Goal: Use online tool/utility: Utilize a website feature to perform a specific function

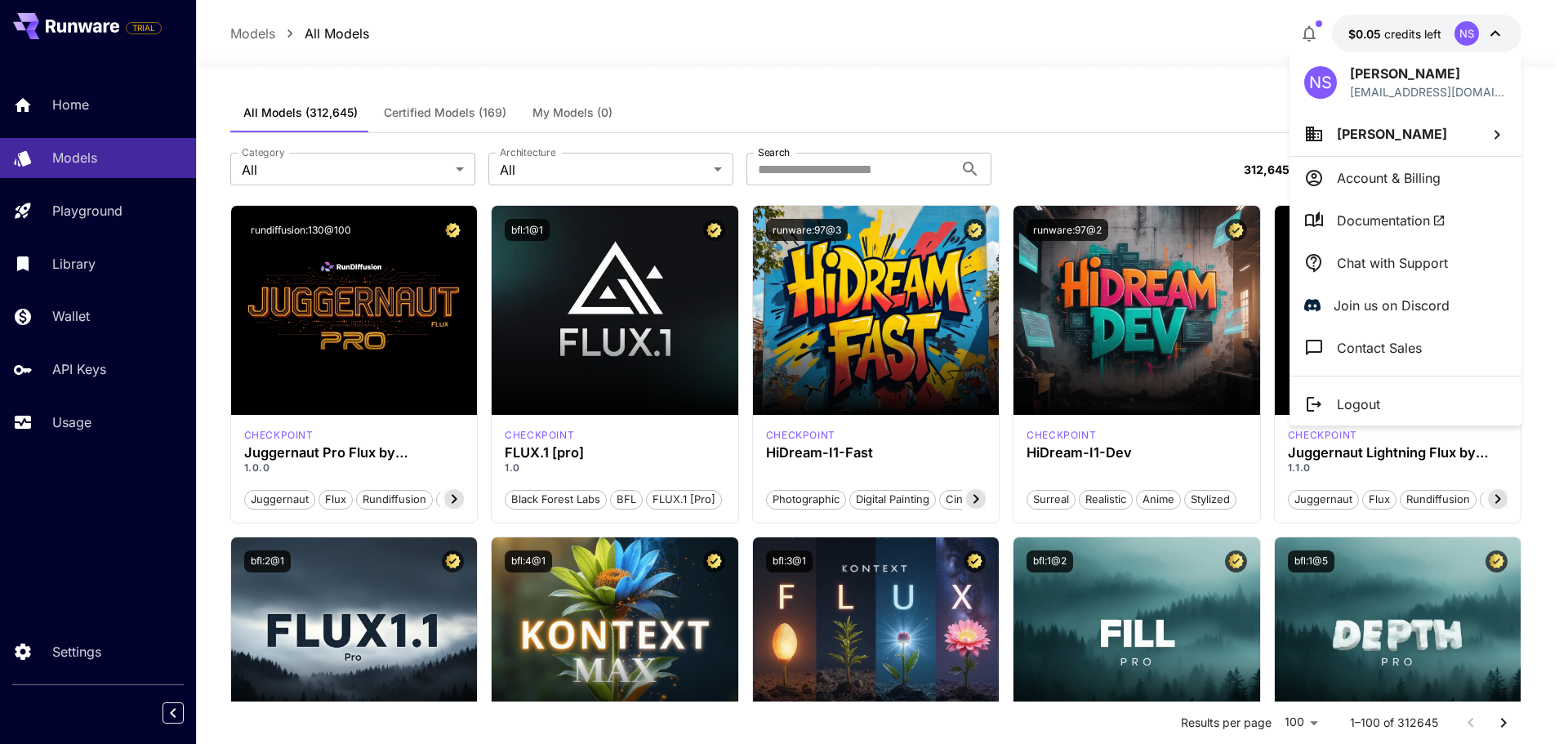
click at [454, 169] on div at bounding box center [784, 372] width 1568 height 744
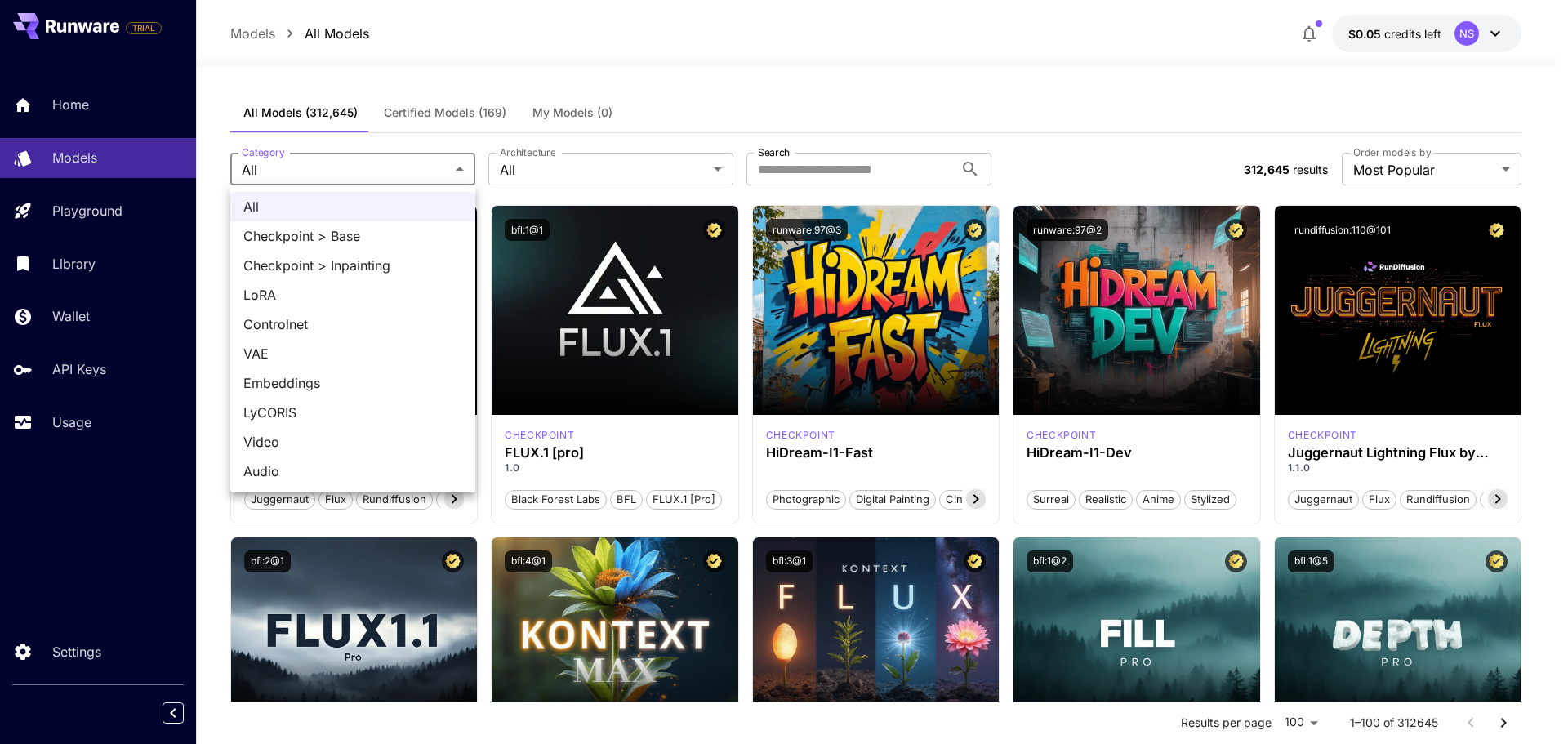
click at [332, 440] on span "Video" at bounding box center [352, 442] width 219 height 20
type input "*****"
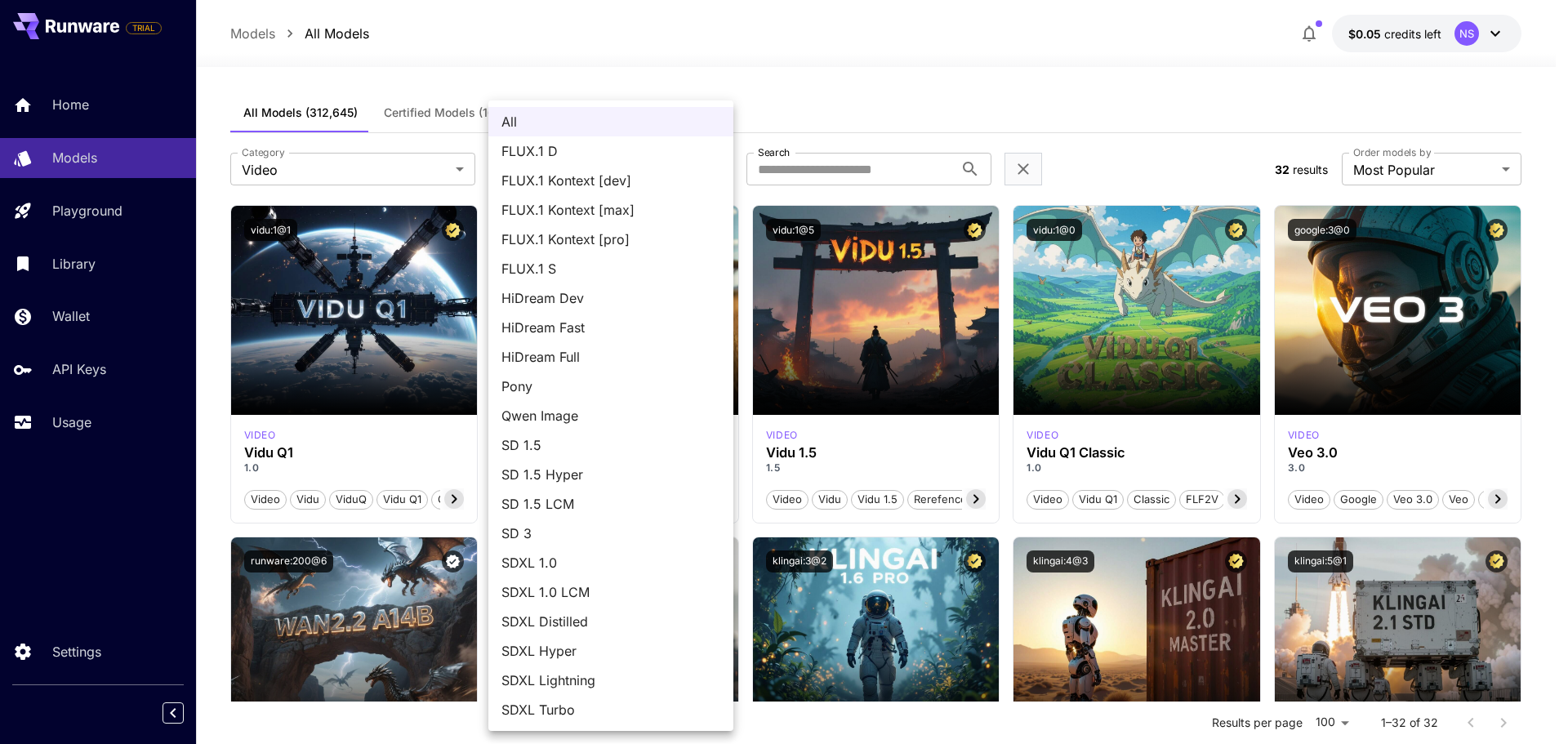
click at [798, 101] on div at bounding box center [784, 372] width 1568 height 744
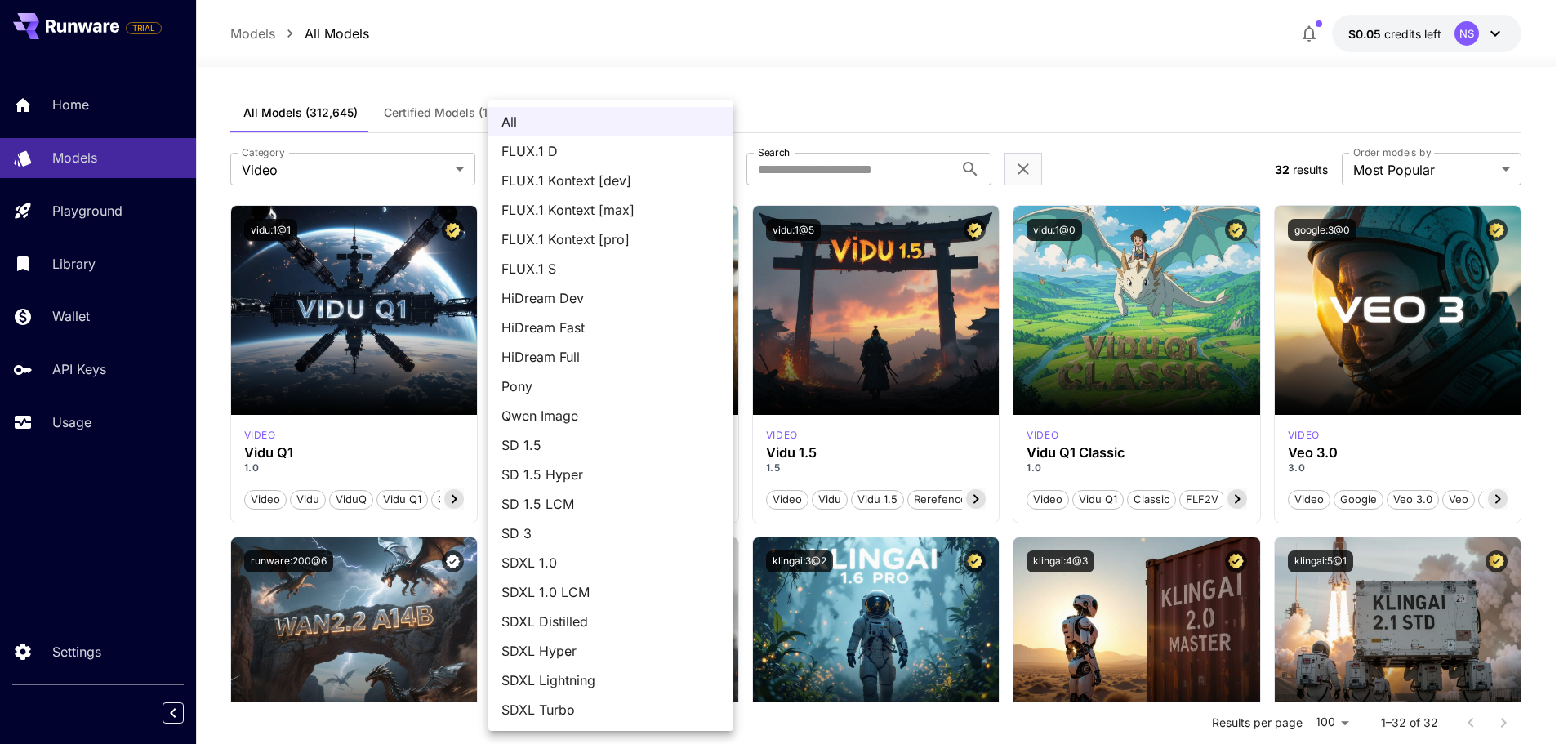
click at [1401, 261] on div at bounding box center [784, 372] width 1568 height 744
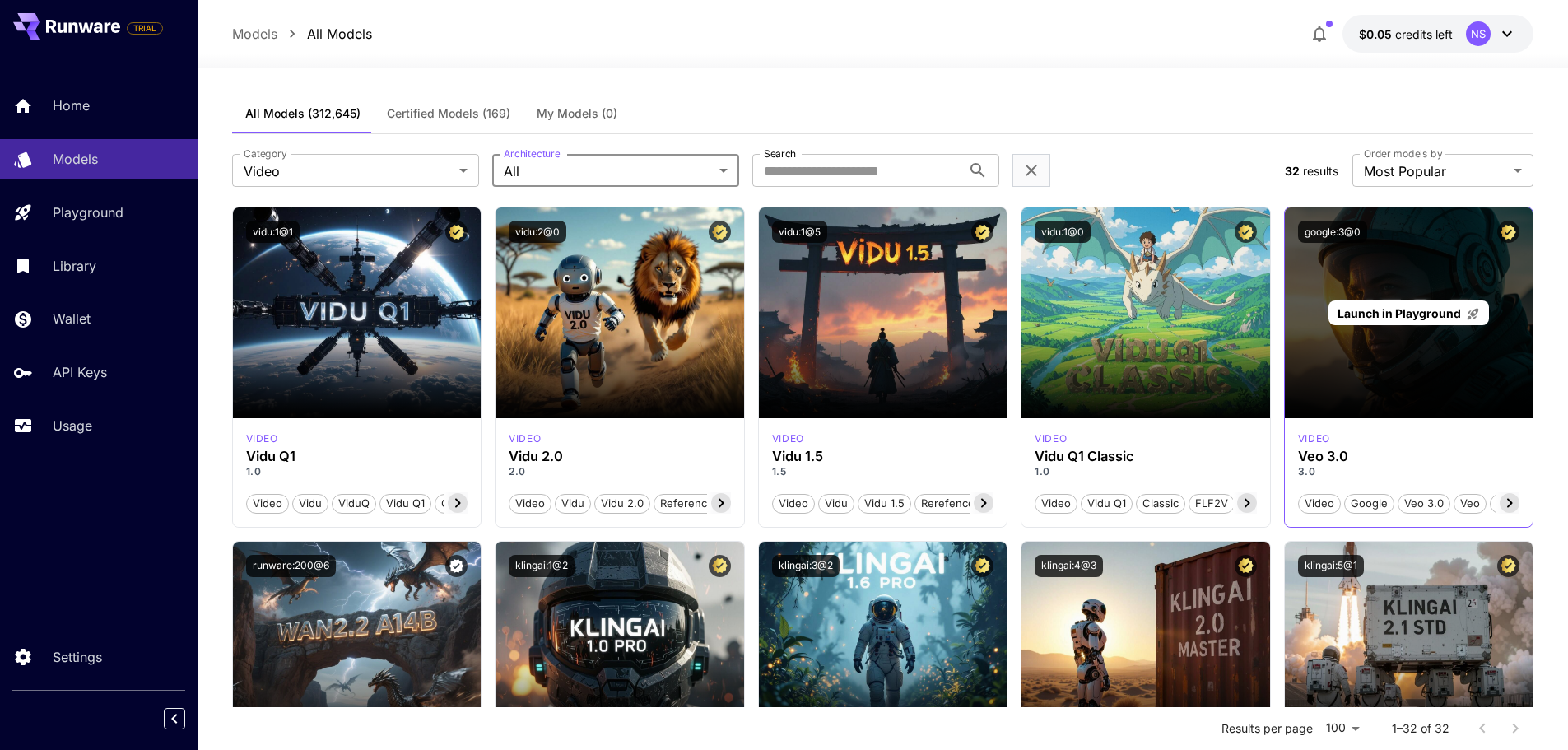
click at [1411, 291] on div "Launch in Playground" at bounding box center [1408, 312] width 249 height 210
click at [1401, 309] on span "Launch in Playground" at bounding box center [1399, 313] width 123 height 14
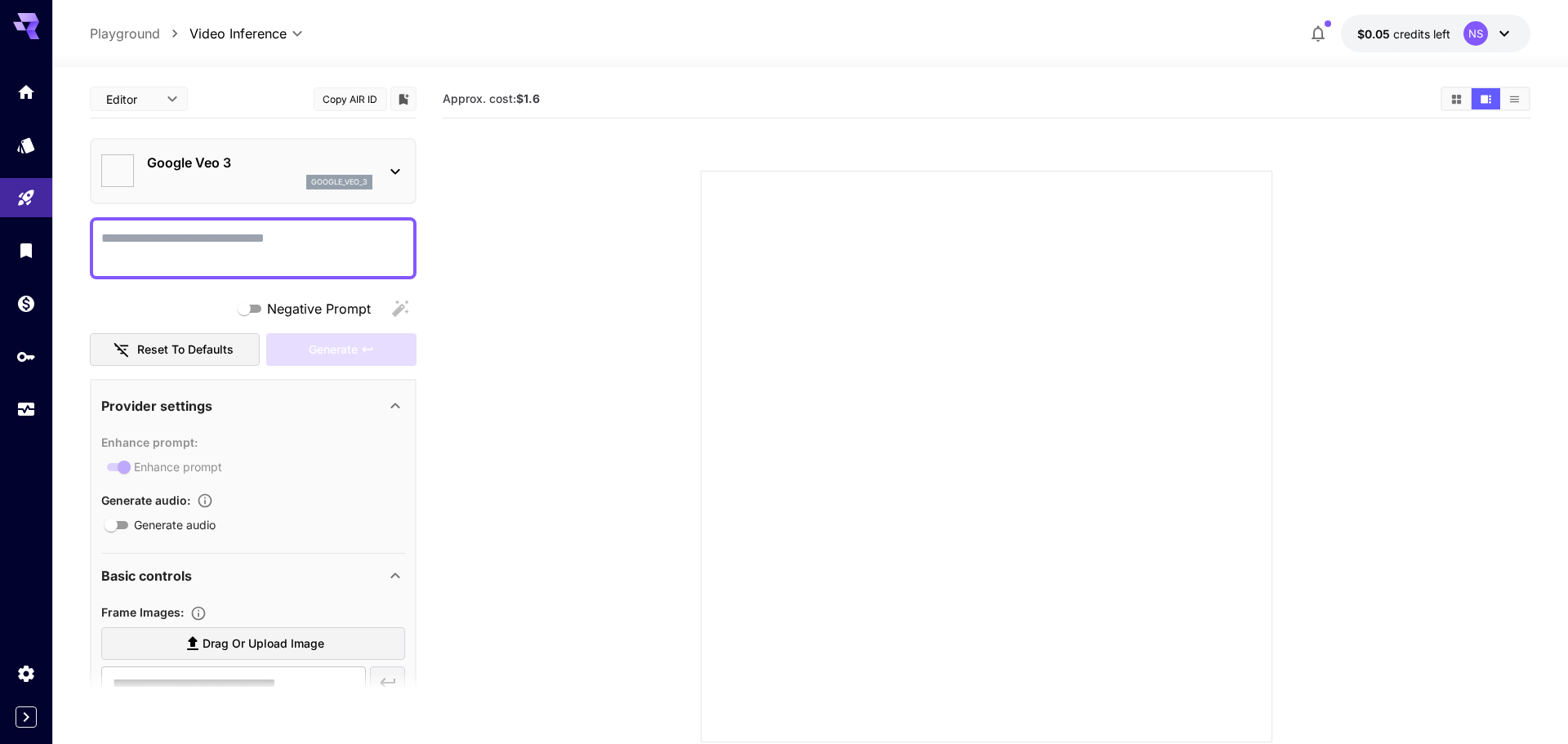
type input "*"
click at [211, 251] on textarea "Negative Prompt" at bounding box center [253, 248] width 304 height 40
paste textarea "**********"
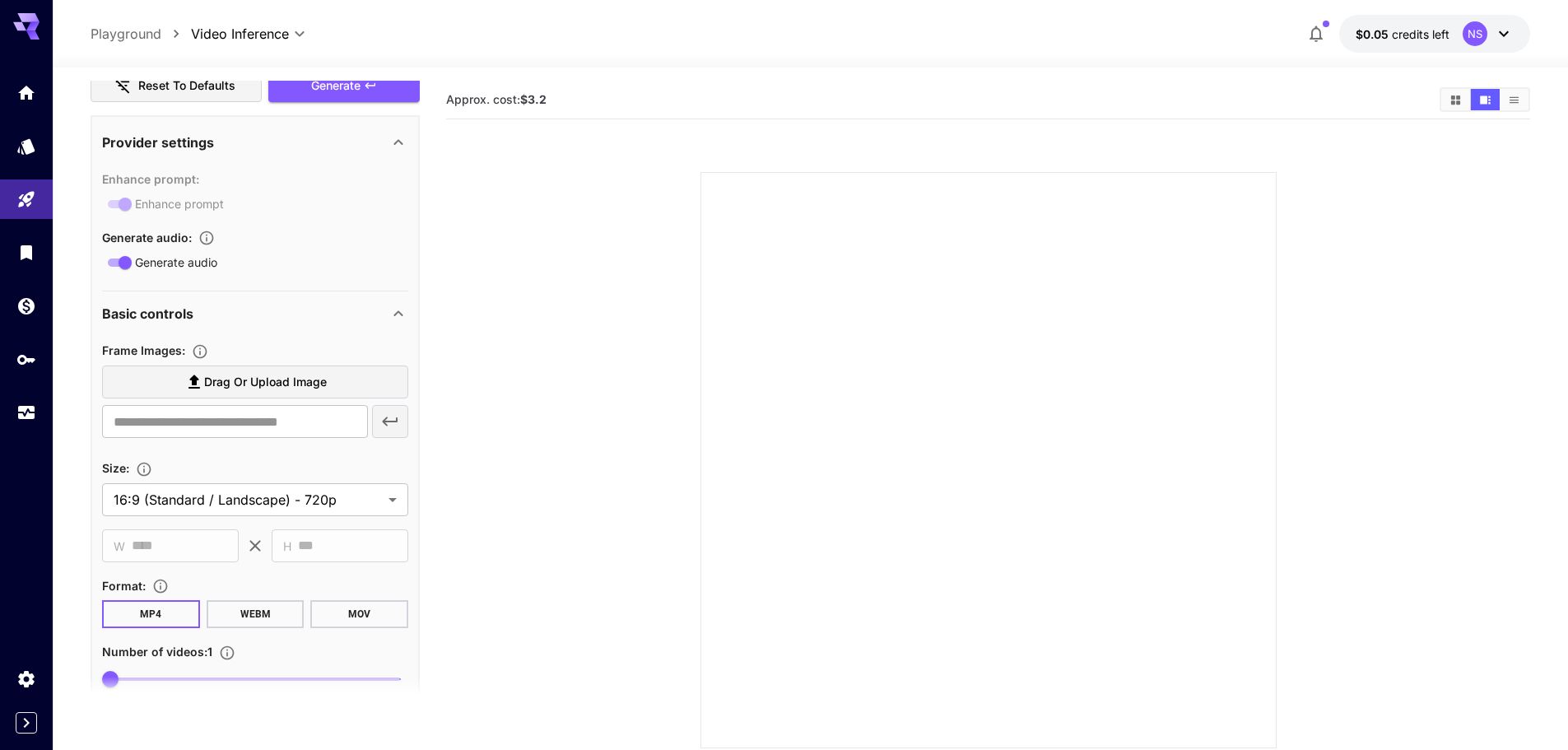
scroll to position [494, 0]
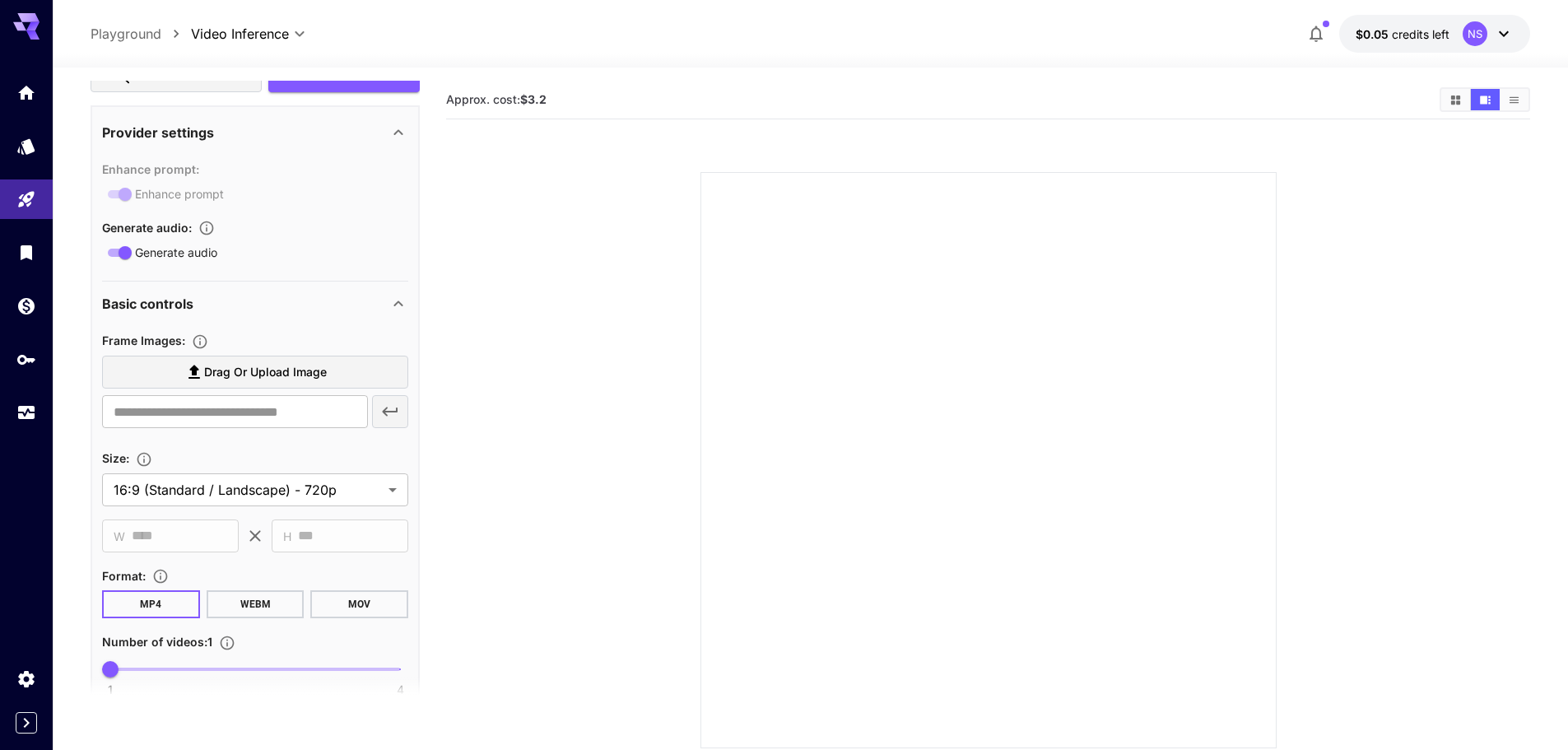
type textarea "**********"
click at [239, 372] on span "Drag or upload image" at bounding box center [264, 373] width 122 height 21
click at [0, 0] on input "Drag or upload image" at bounding box center [0, 0] width 0 height 0
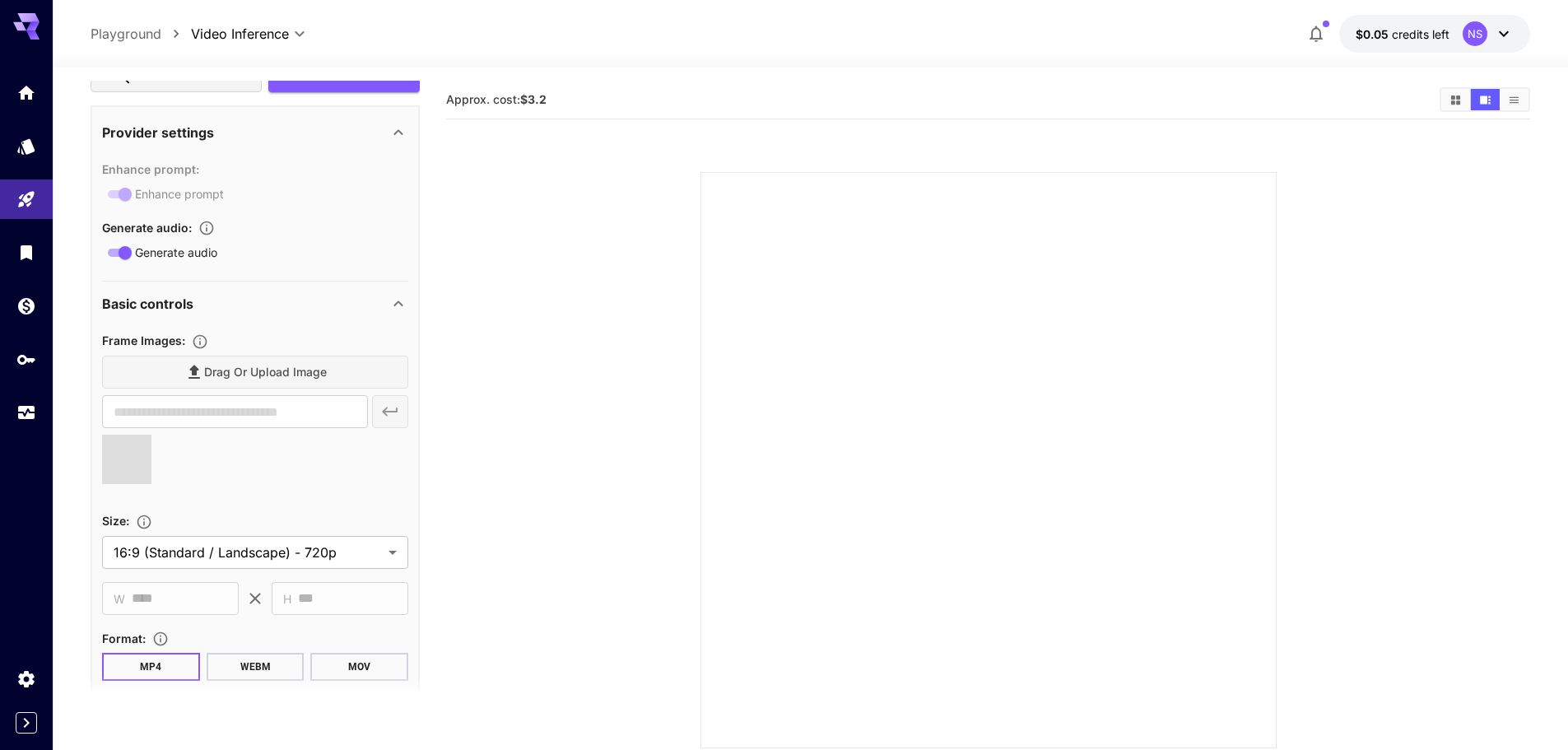
type input "**********"
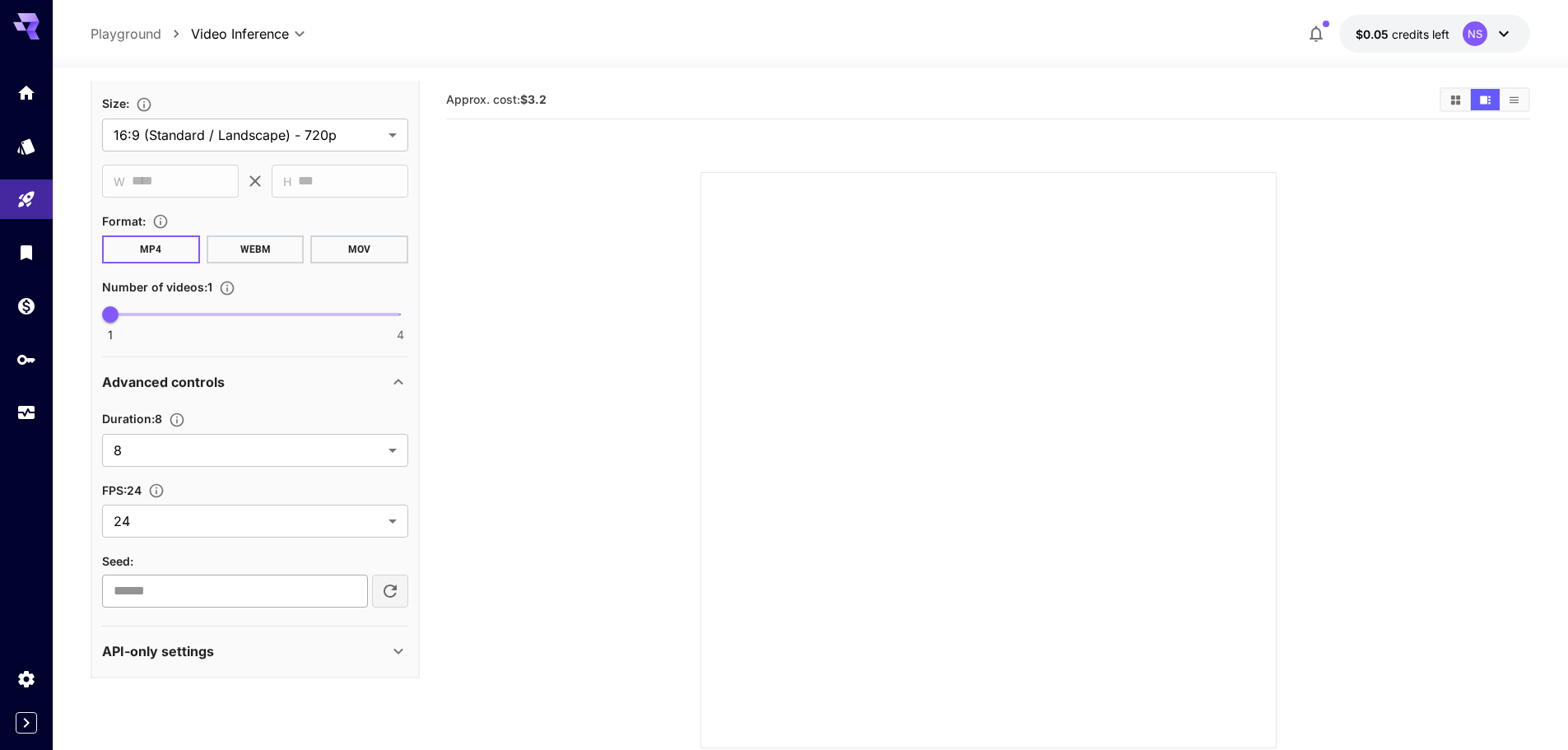
scroll to position [913, 0]
click at [392, 650] on icon at bounding box center [398, 649] width 20 height 20
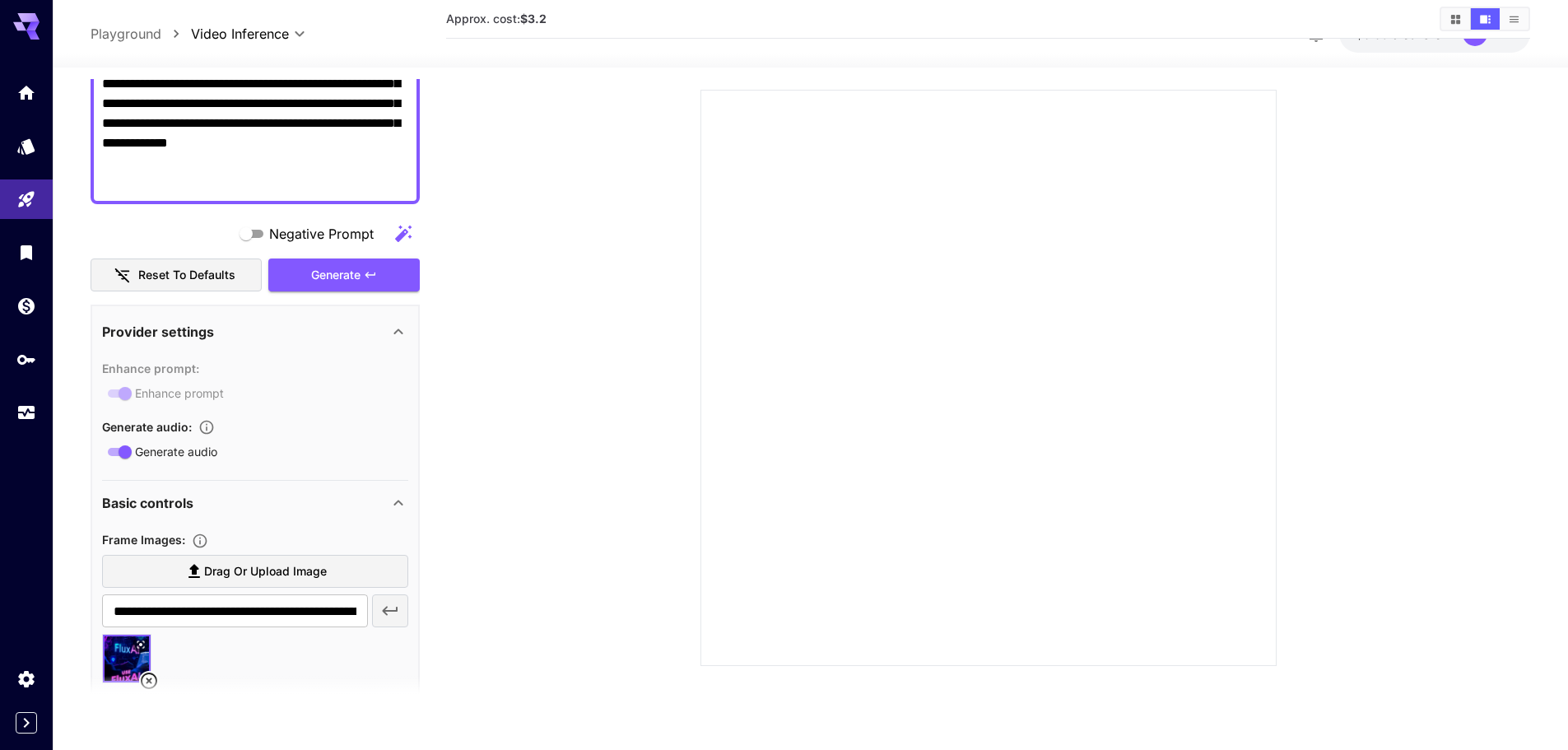
scroll to position [69, 0]
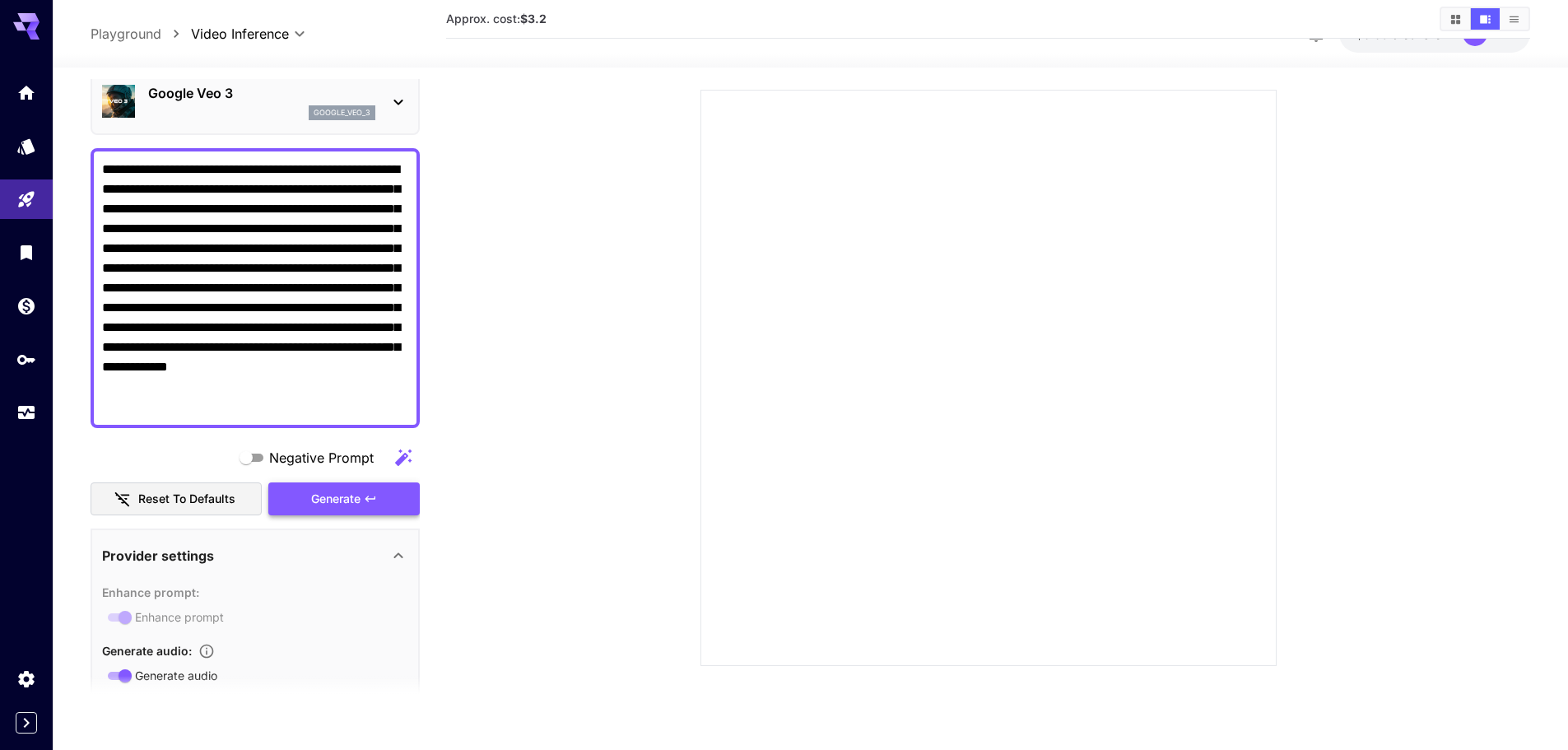
click at [348, 499] on div "Generate" at bounding box center [344, 499] width 151 height 34
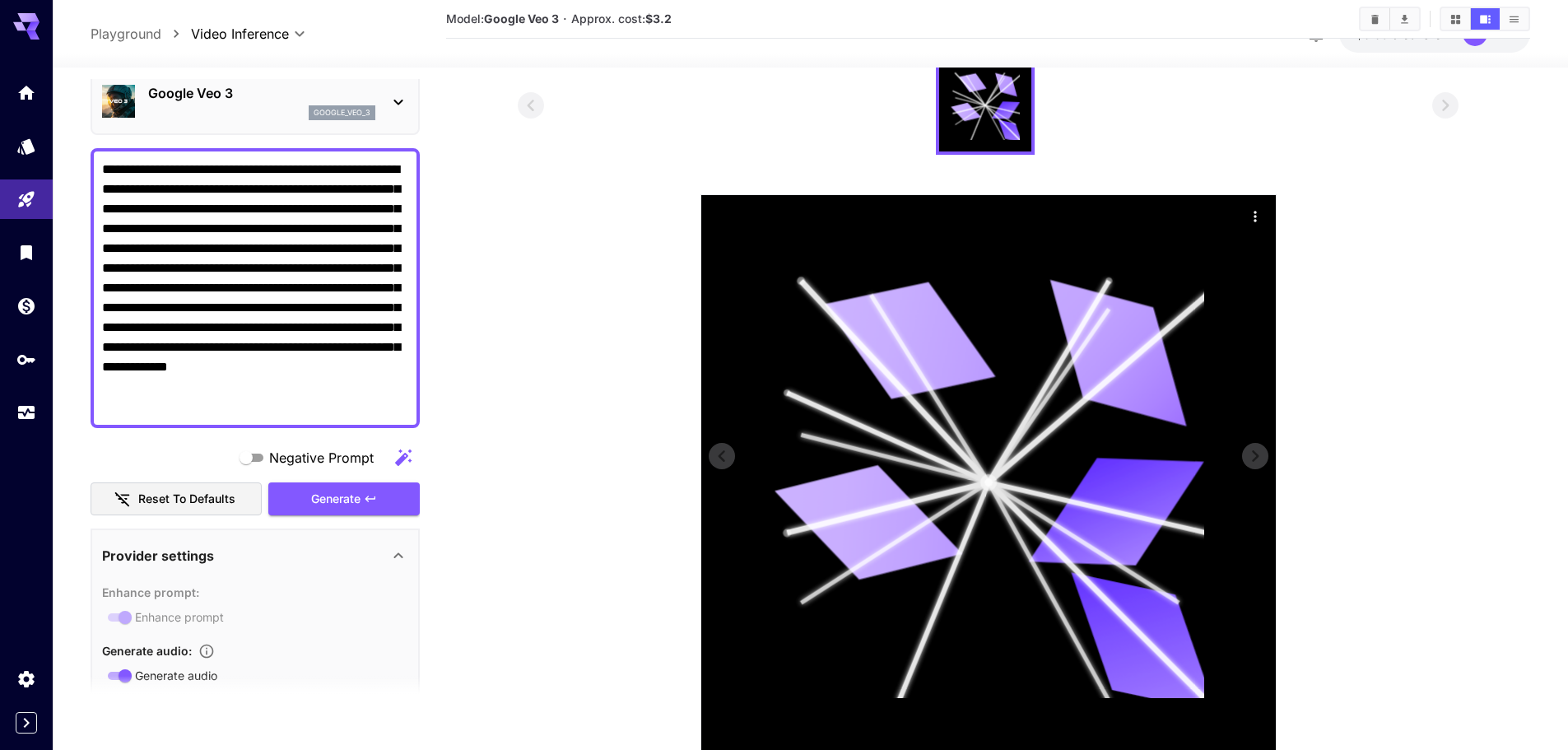
scroll to position [242, 0]
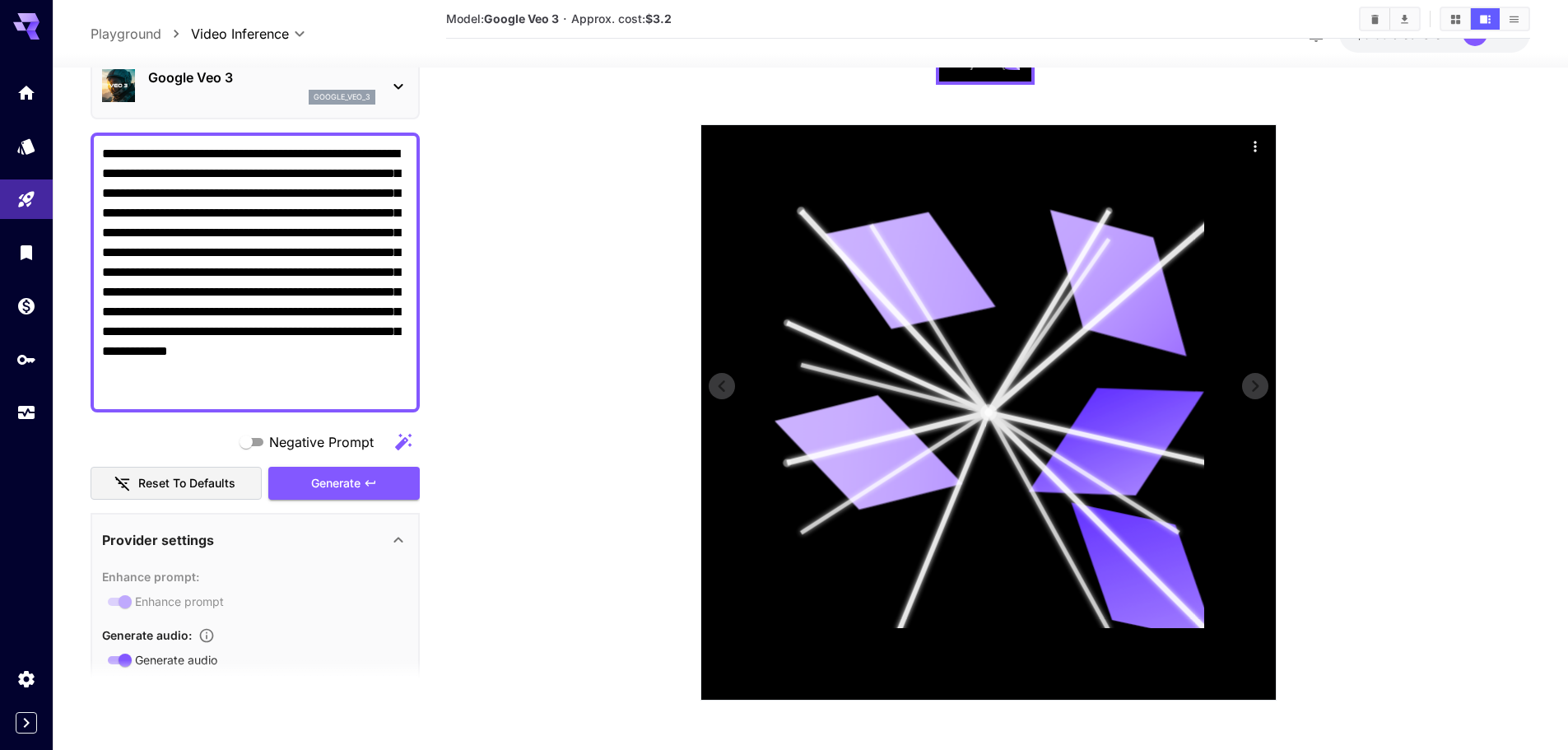
click at [980, 409] on icon at bounding box center [895, 388] width 188 height 47
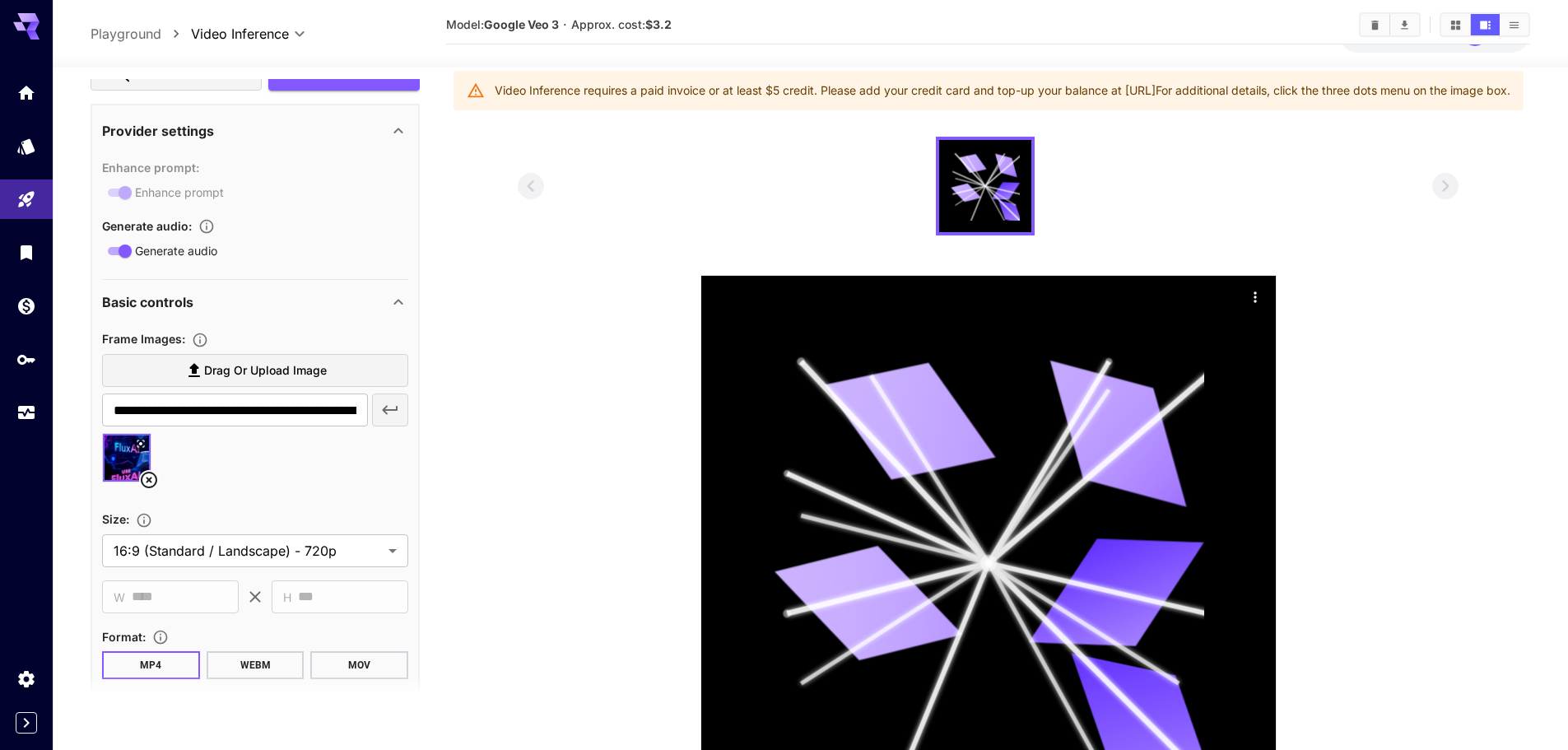
scroll to position [0, 0]
